Goal: Obtain resource: Obtain resource

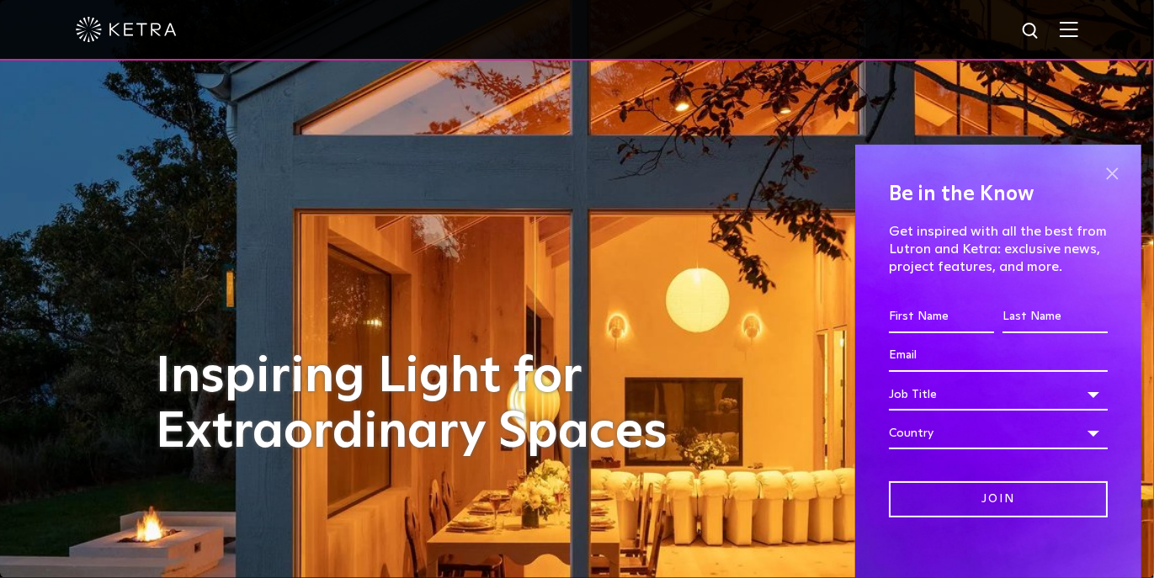
click at [1099, 174] on span at bounding box center [1111, 174] width 25 height 25
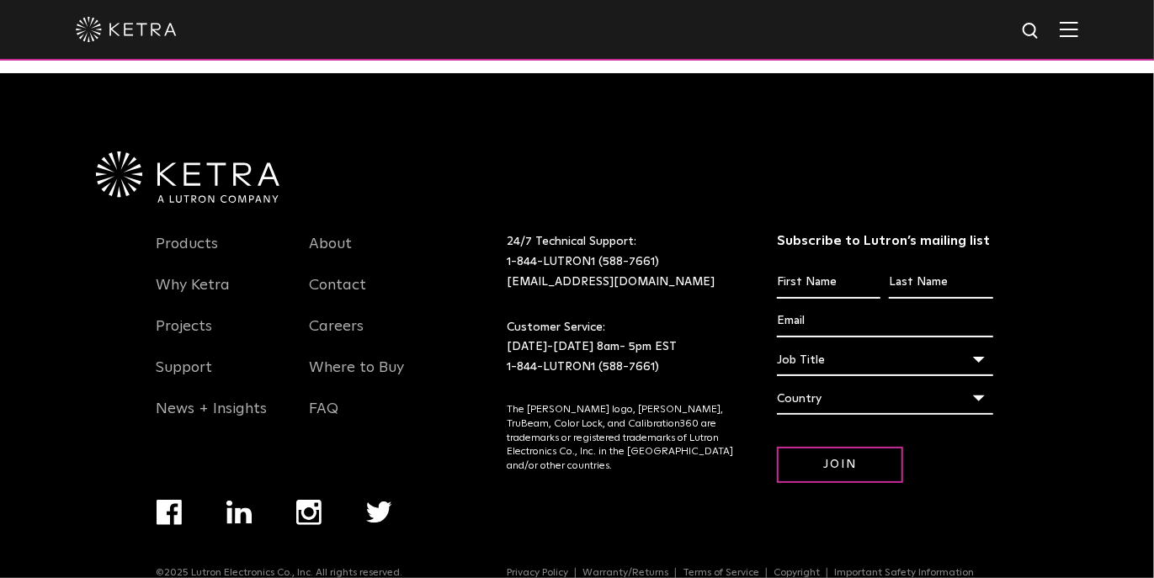
scroll to position [3531, 0]
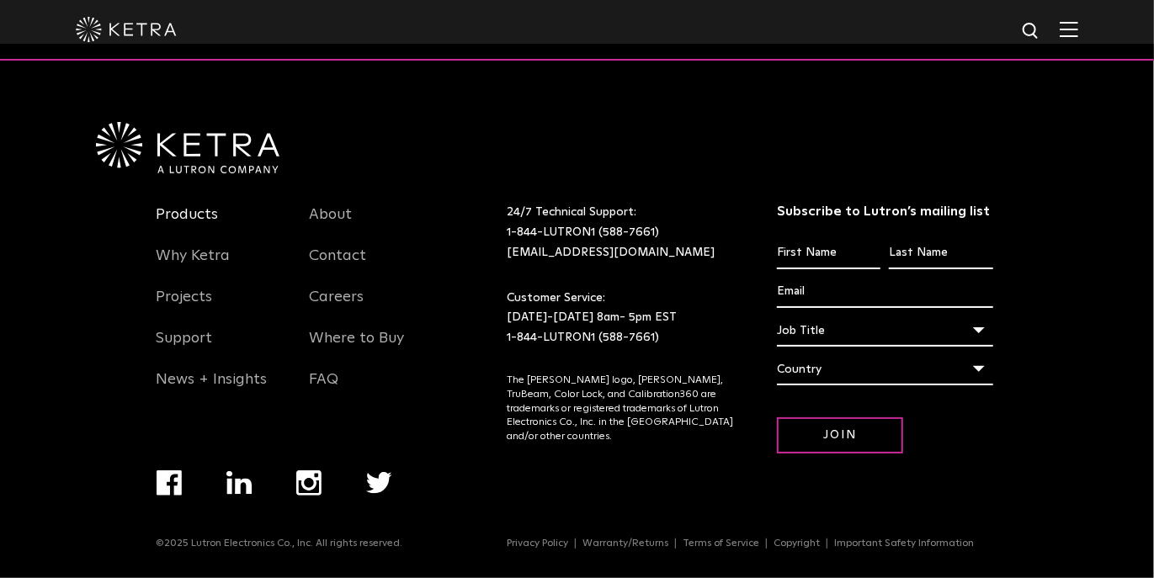
click at [172, 210] on link "Products" at bounding box center [188, 224] width 62 height 39
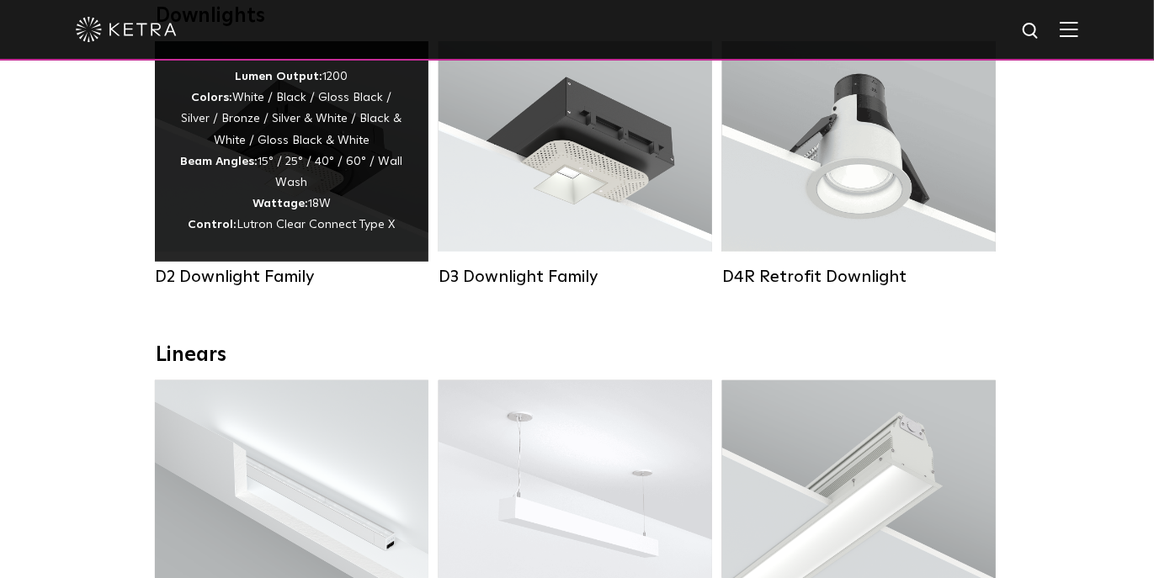
click at [361, 196] on div "Lumen Output: 1200 Colors: White / Black / Gloss Black / Silver / Bronze / Silv…" at bounding box center [291, 151] width 223 height 170
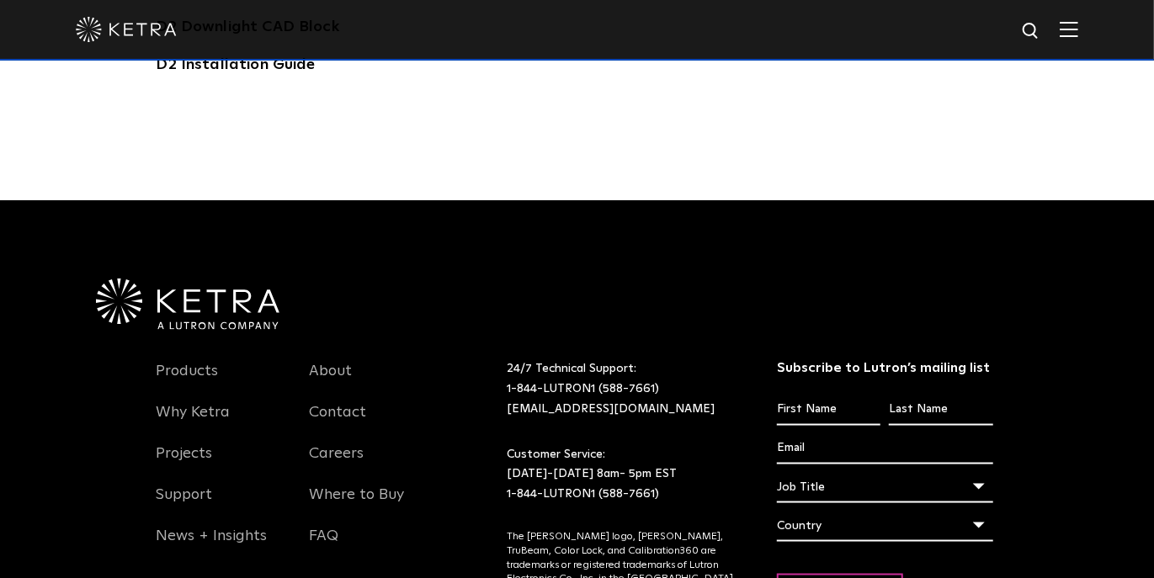
scroll to position [4264, 0]
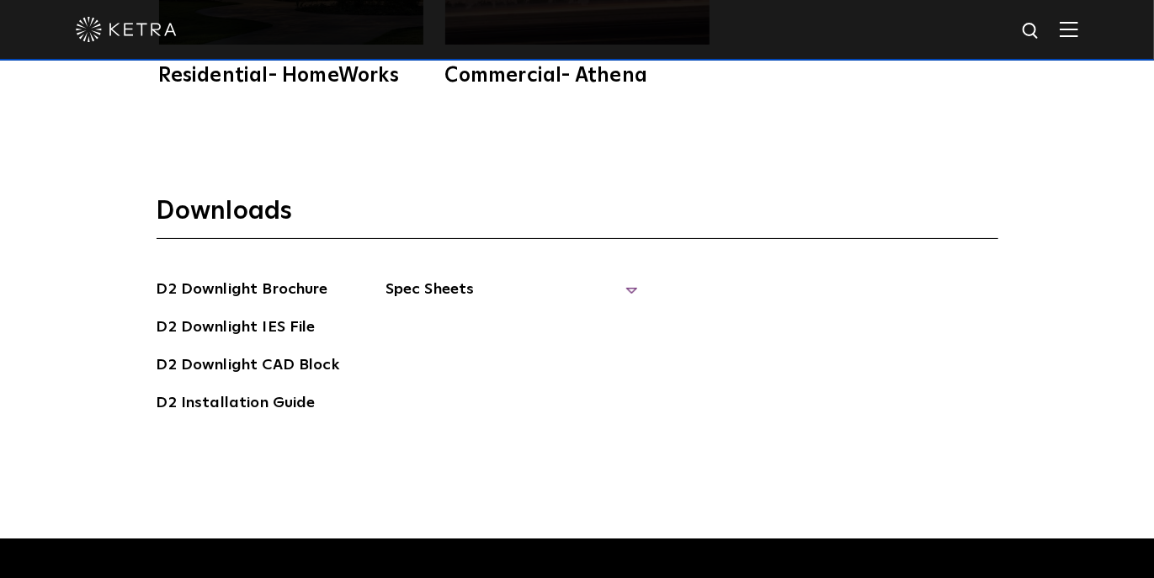
click at [416, 289] on span "Spec Sheets" at bounding box center [511, 296] width 252 height 37
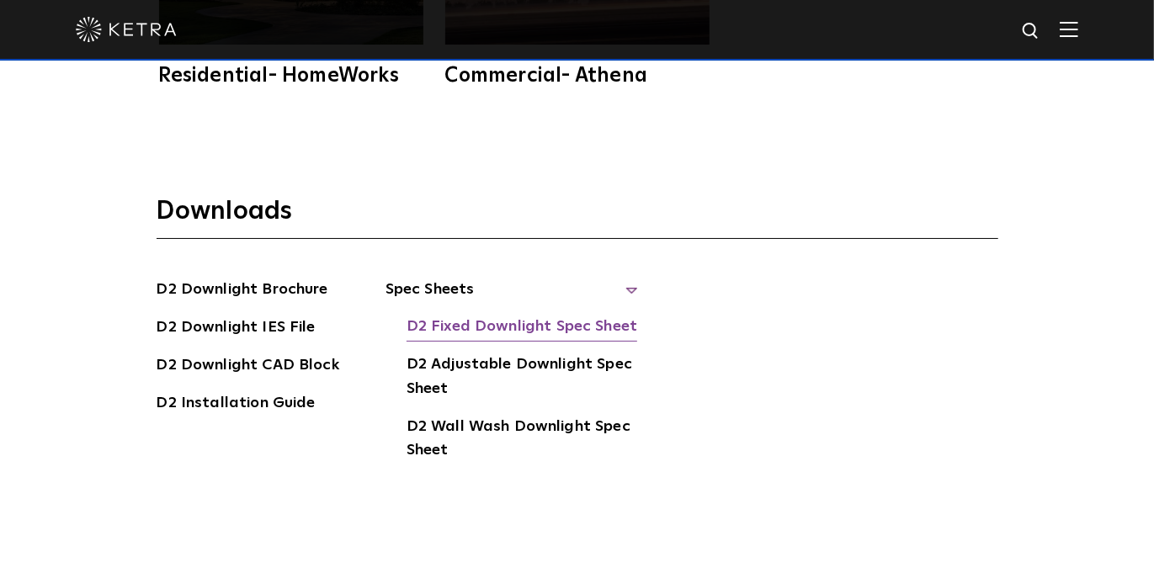
click at [444, 317] on link "D2 Fixed Downlight Spec Sheet" at bounding box center [521, 328] width 231 height 27
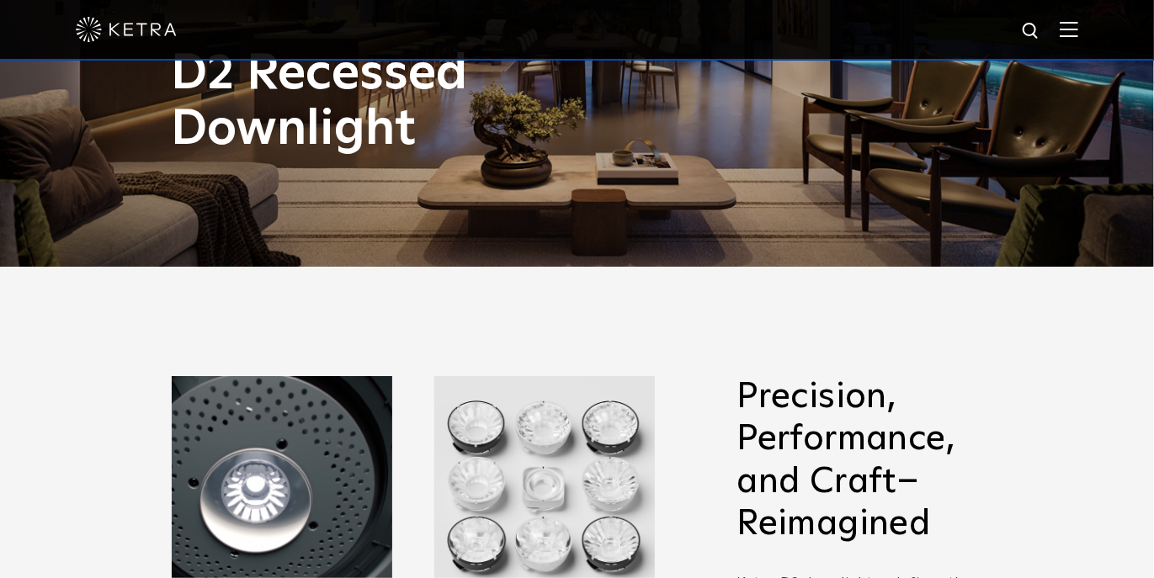
scroll to position [0, 0]
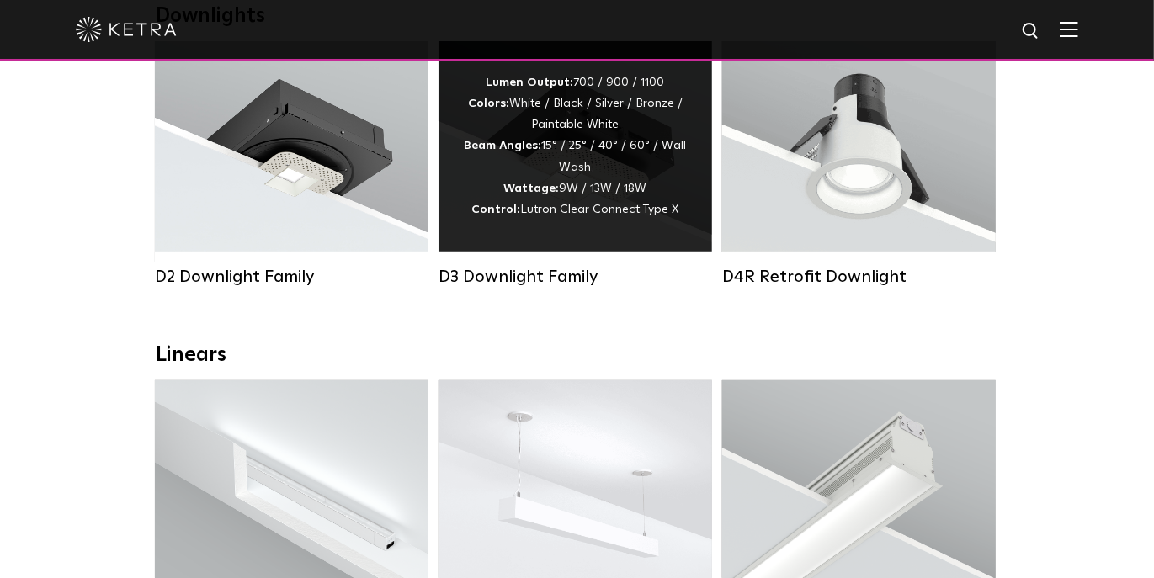
click at [597, 207] on span "Lutron Clear Connect Type X" at bounding box center [600, 210] width 158 height 12
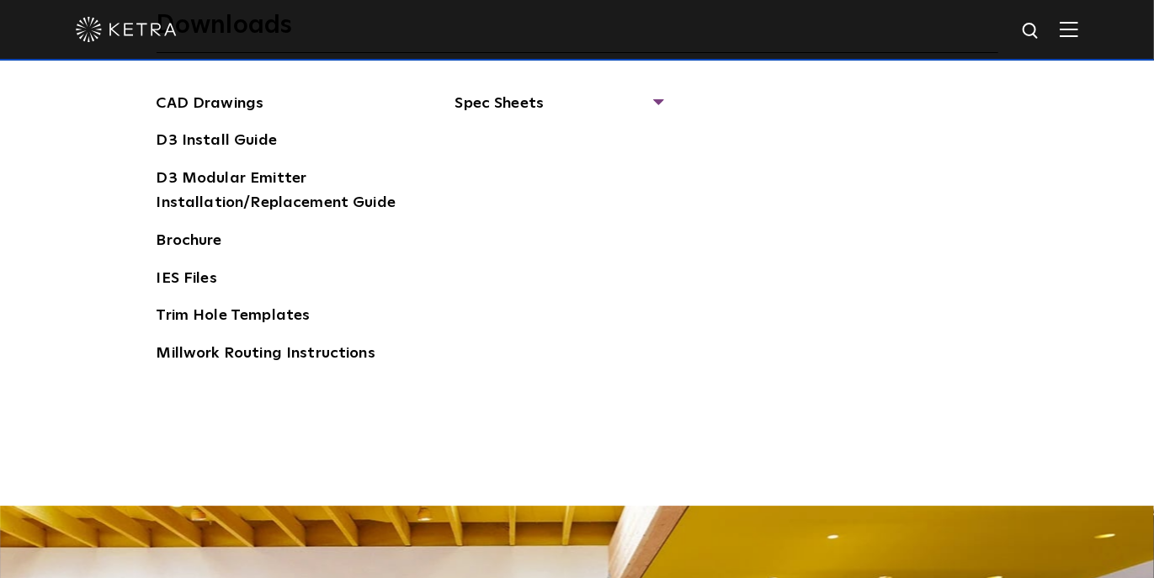
scroll to position [2600, 0]
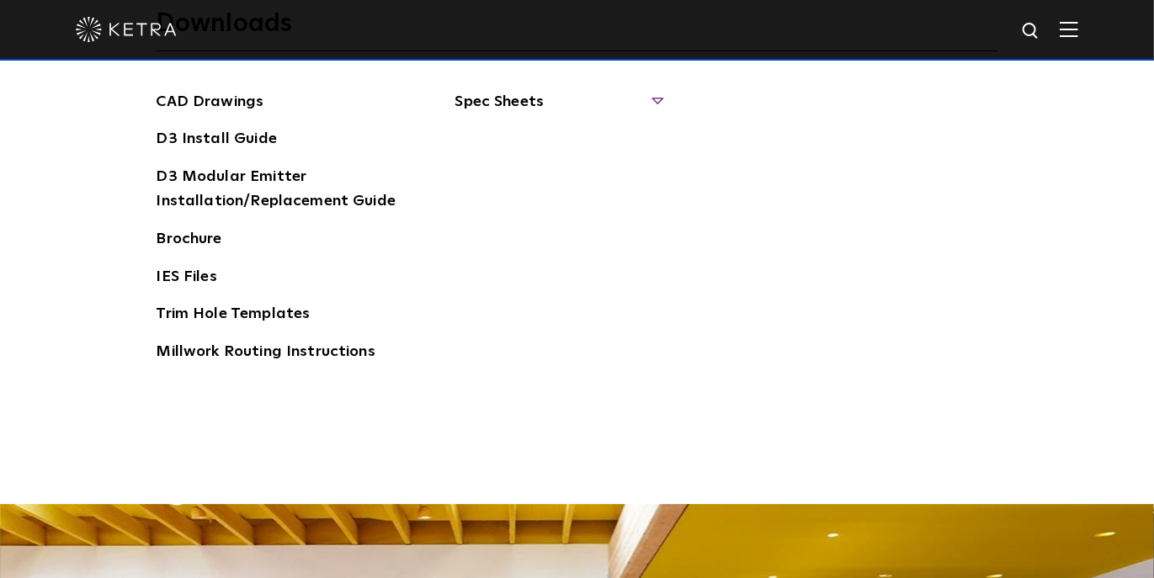
click at [509, 101] on span "Spec Sheets" at bounding box center [558, 108] width 206 height 37
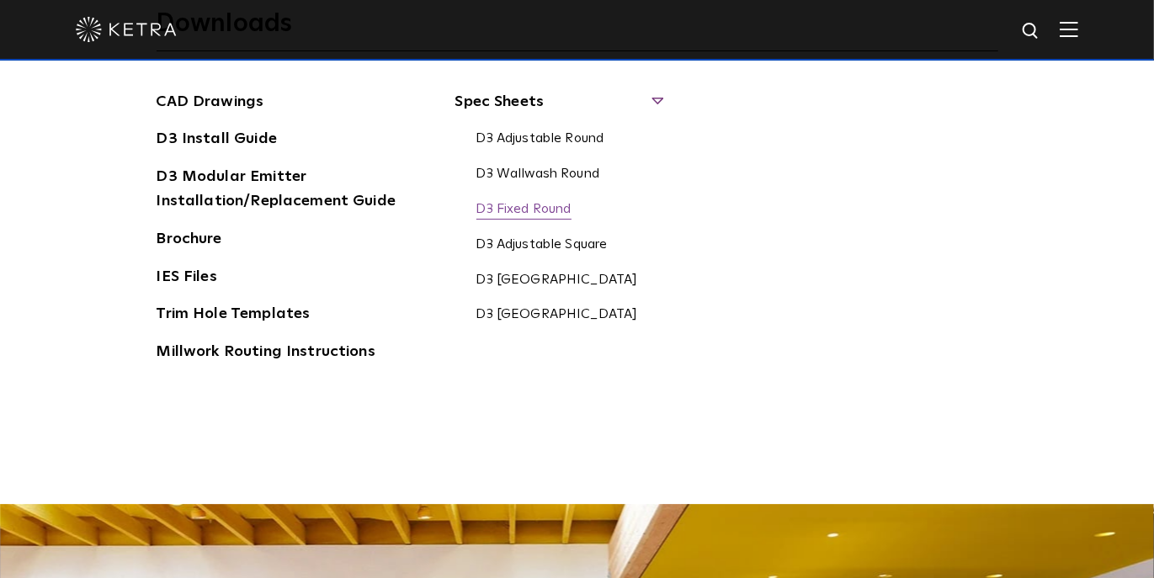
click at [524, 209] on link "D3 Fixed Round" at bounding box center [523, 210] width 95 height 19
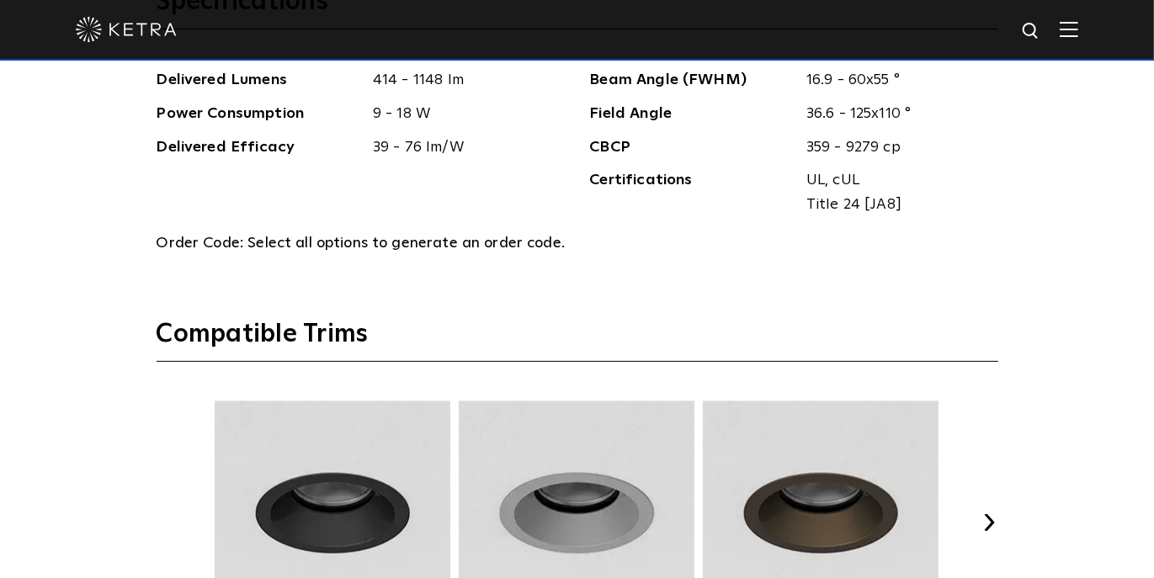
scroll to position [0, 0]
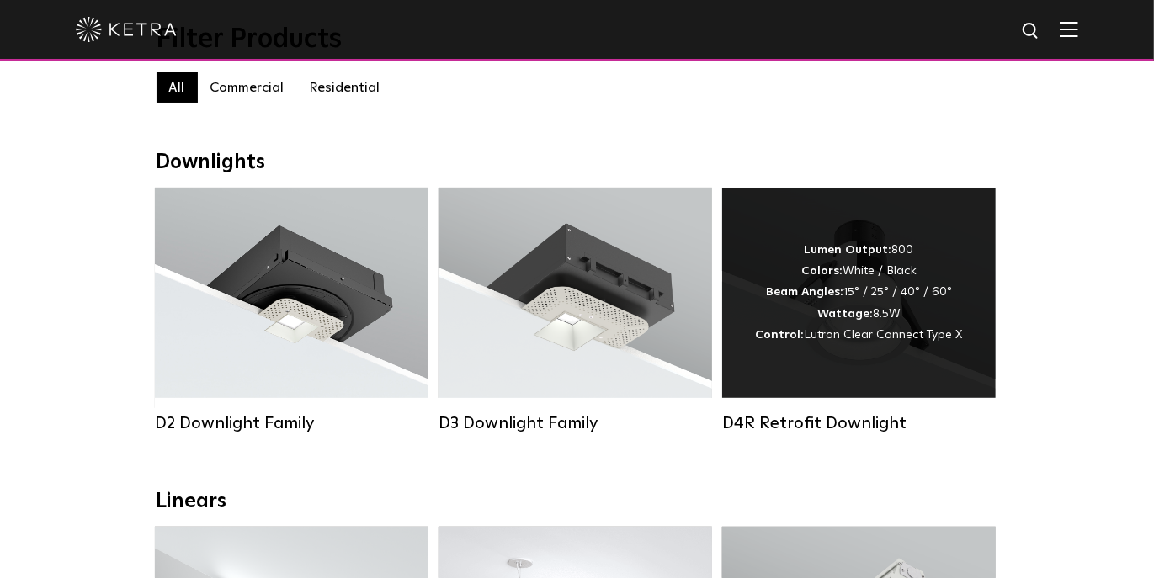
scroll to position [227, 0]
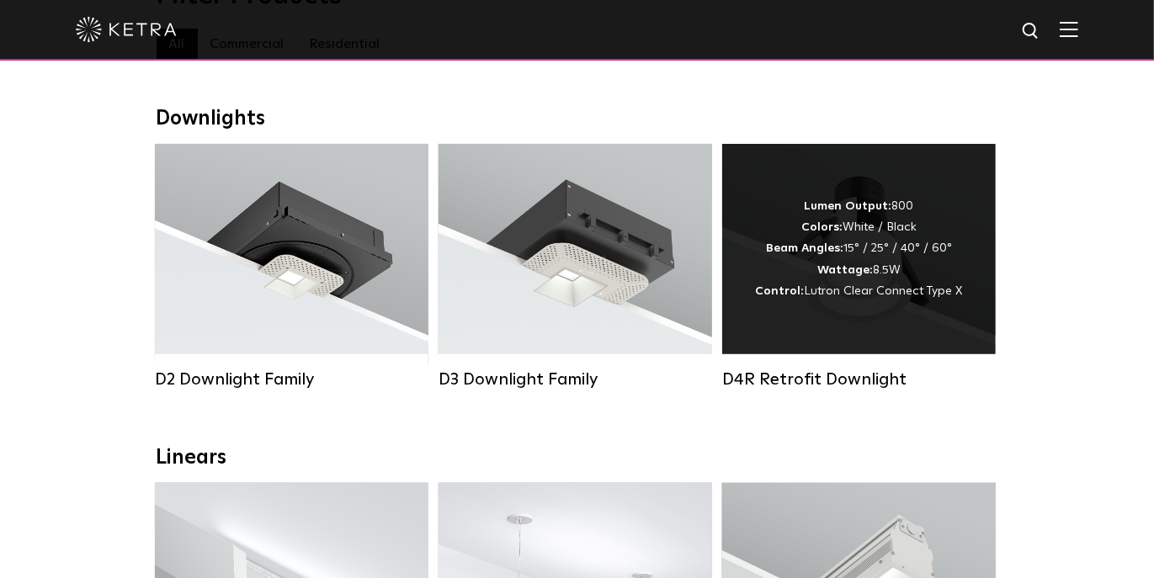
click at [893, 289] on span "Lutron Clear Connect Type X" at bounding box center [883, 291] width 158 height 12
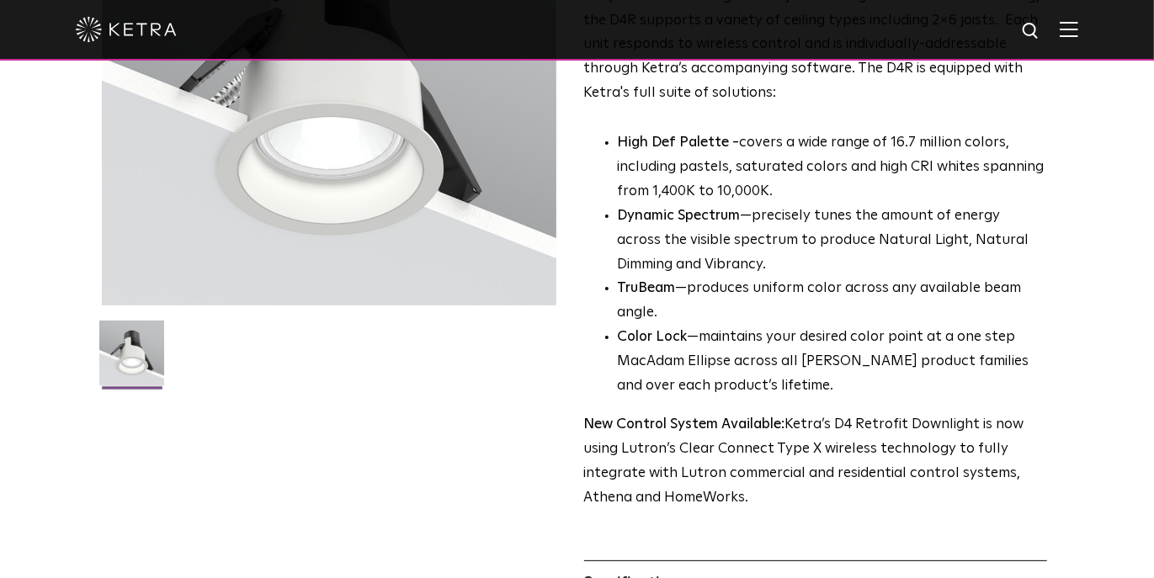
scroll to position [522, 0]
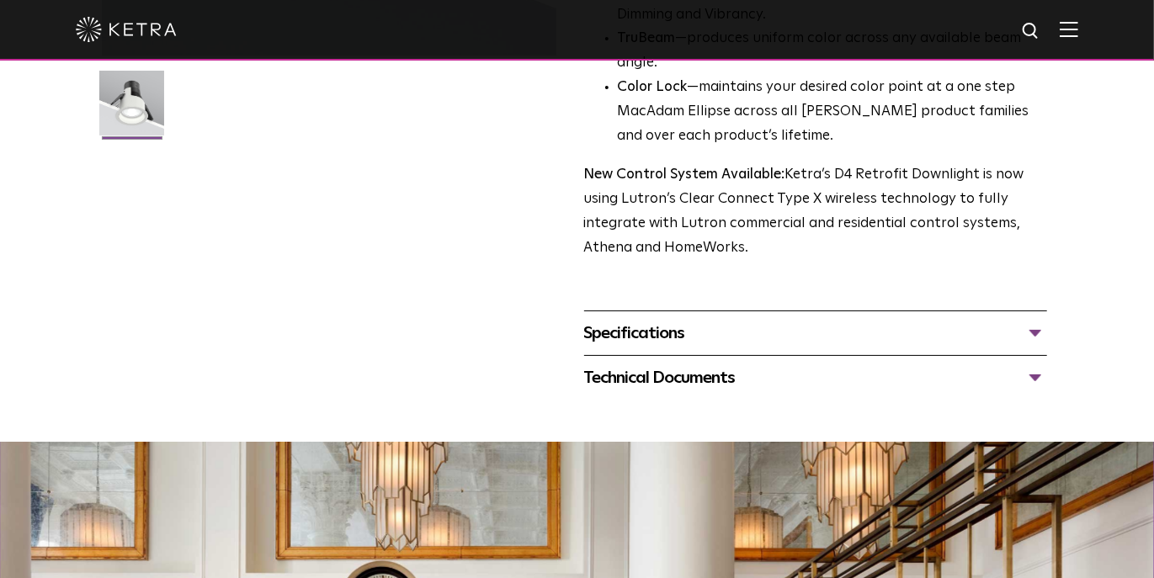
click at [890, 347] on div "Specifications" at bounding box center [816, 333] width 464 height 27
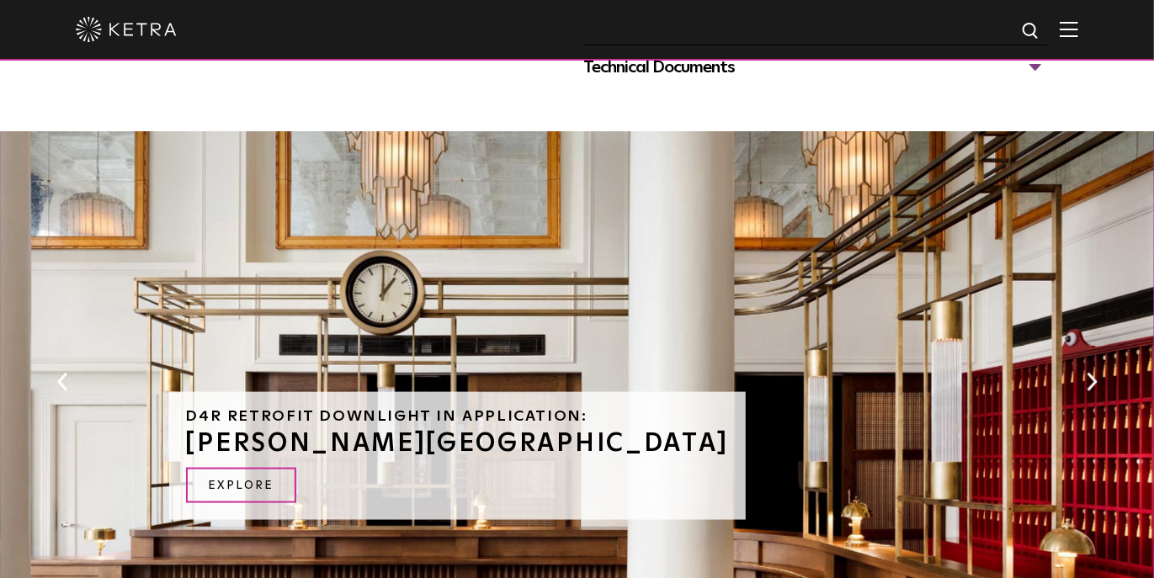
scroll to position [730, 0]
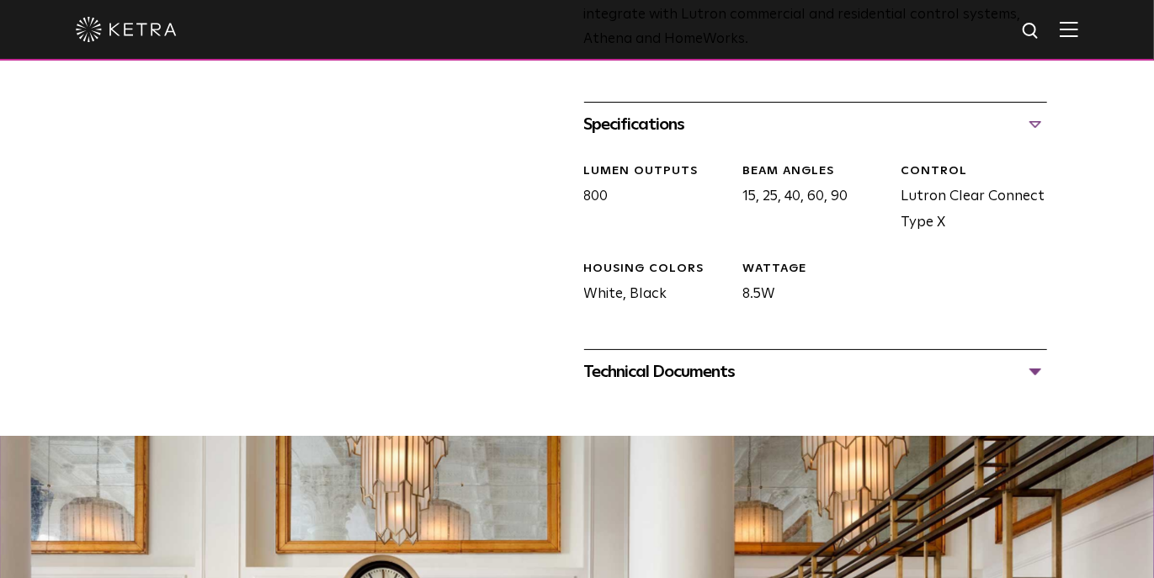
click at [854, 385] on div "Technical Documents" at bounding box center [816, 371] width 464 height 27
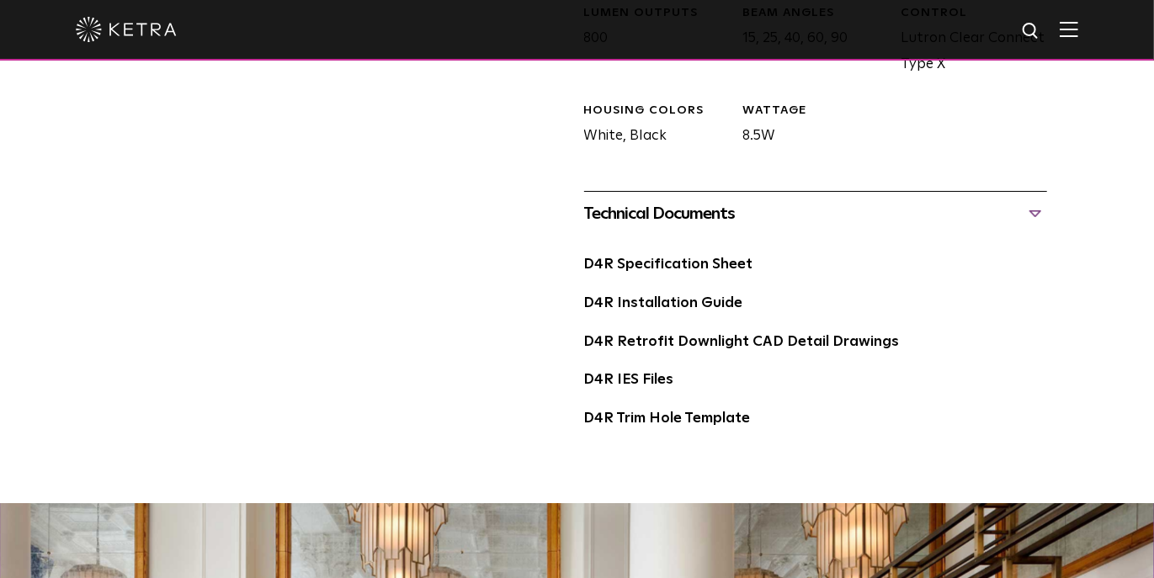
scroll to position [1085, 0]
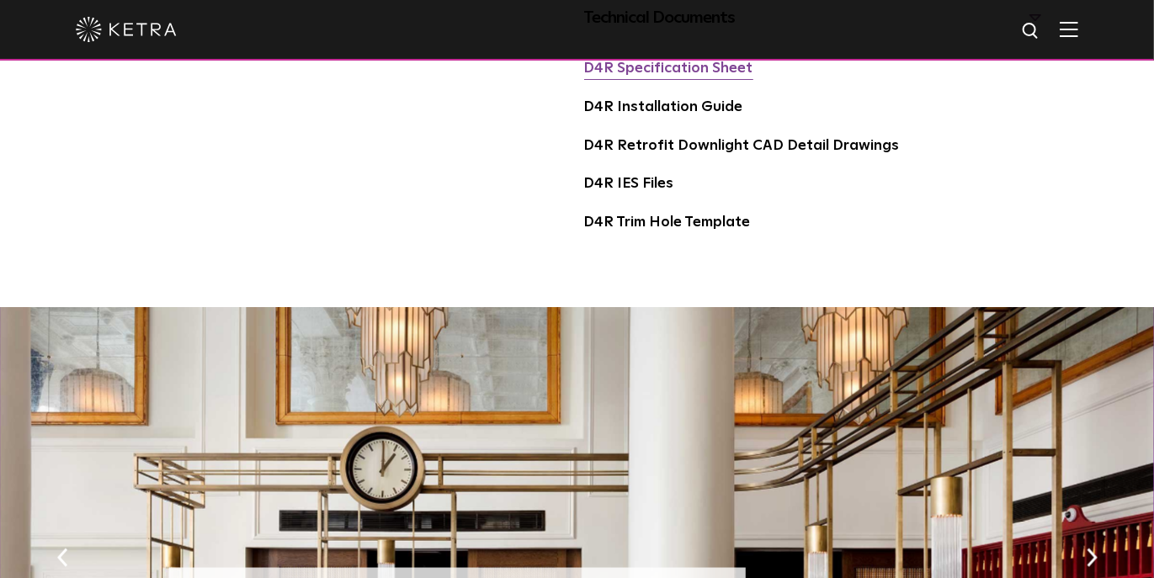
click at [685, 76] on link "D4R Specification Sheet" at bounding box center [668, 68] width 169 height 14
